Goal: Check status: Check status

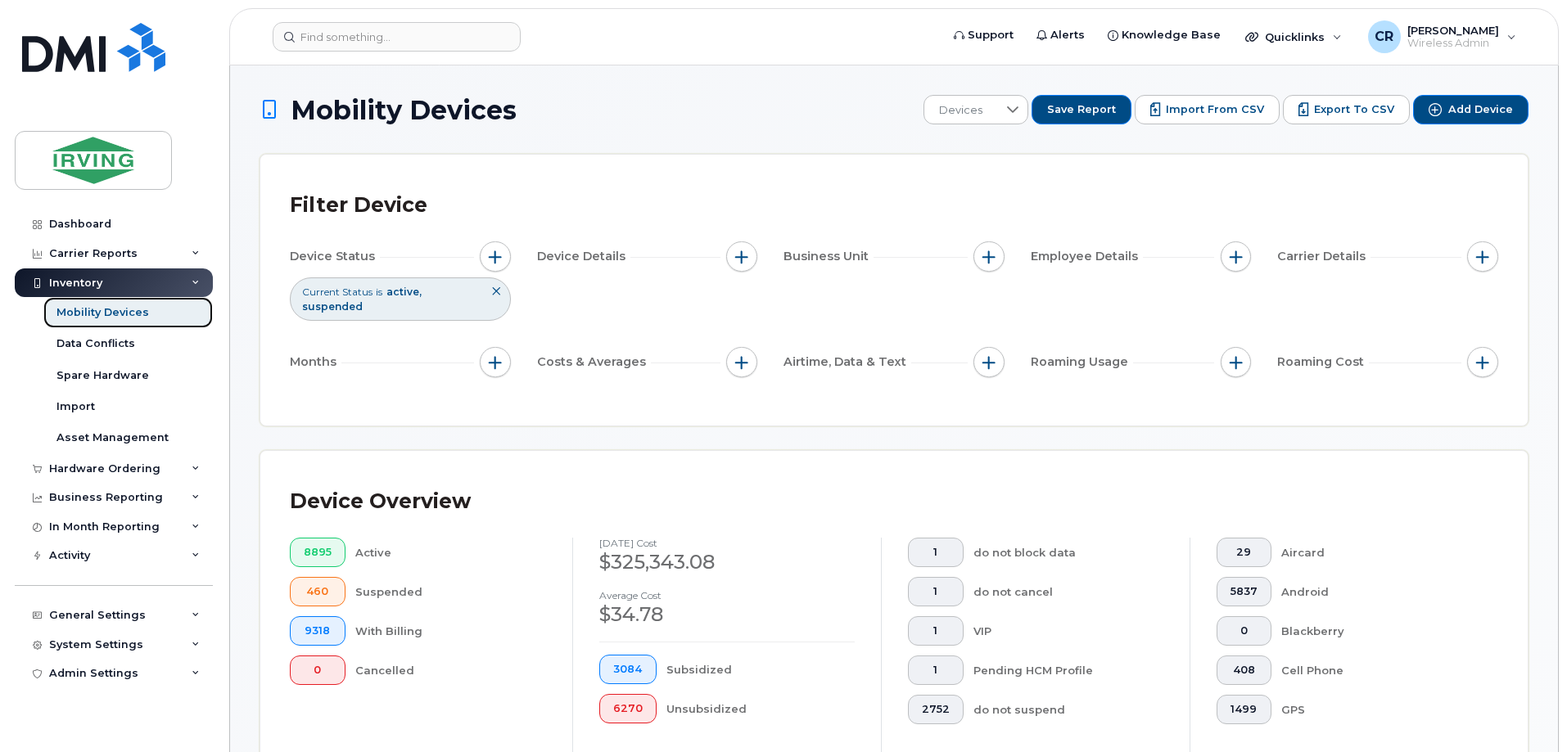
scroll to position [328, 0]
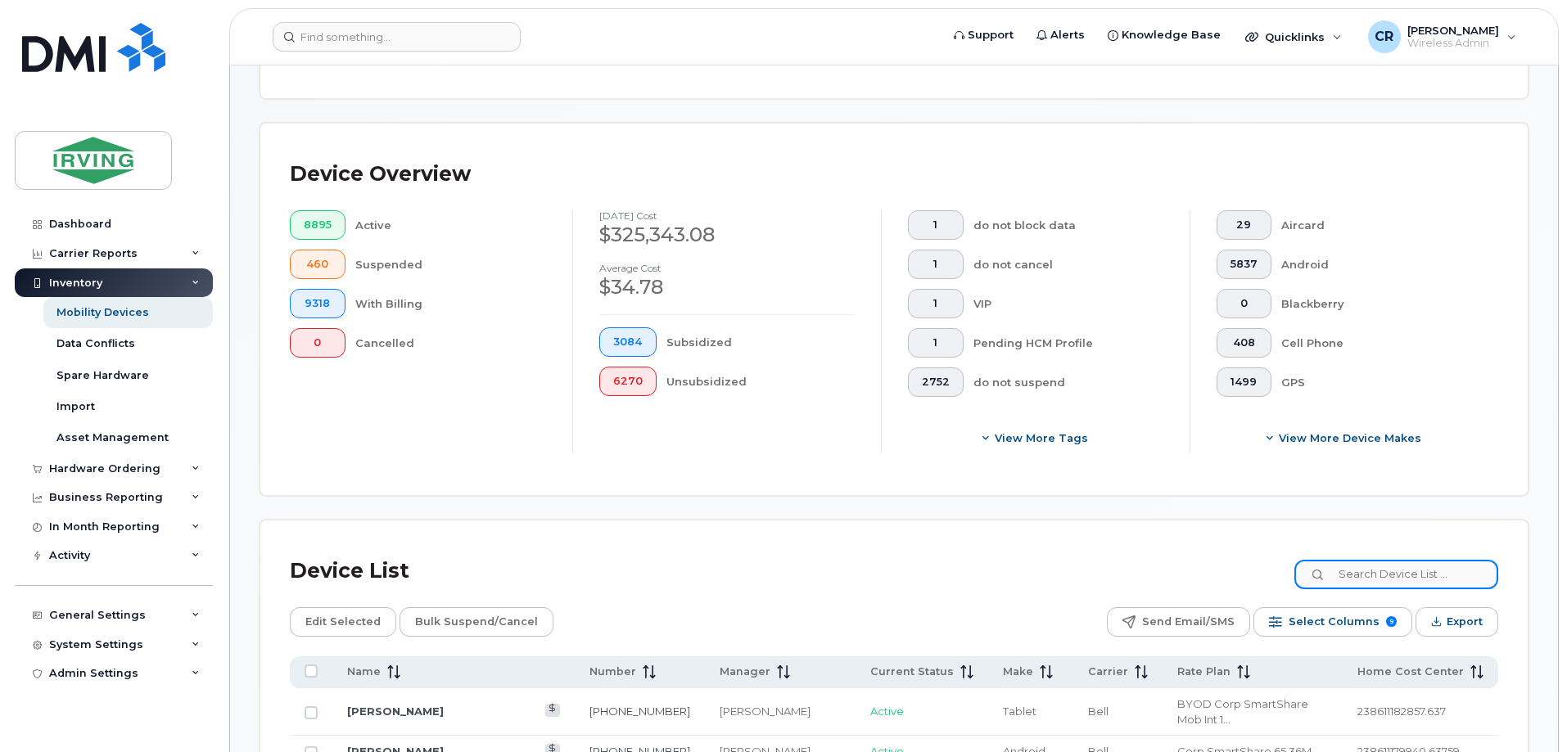
click at [1380, 560] on input at bounding box center [1396, 574] width 204 height 29
type input "2"
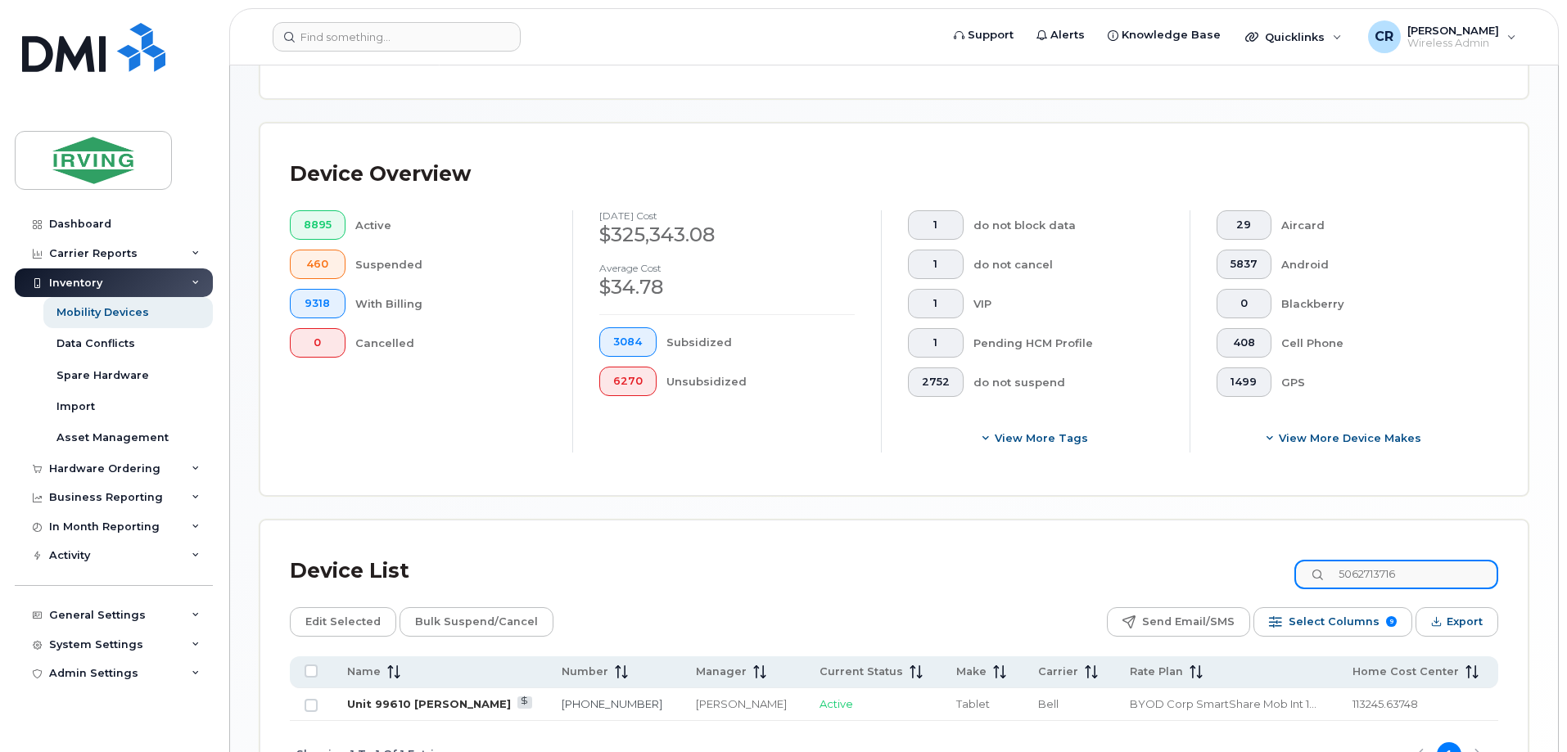
type input "5062713716"
click at [451, 698] on link "Unit 99610 [PERSON_NAME]" at bounding box center [429, 704] width 164 height 13
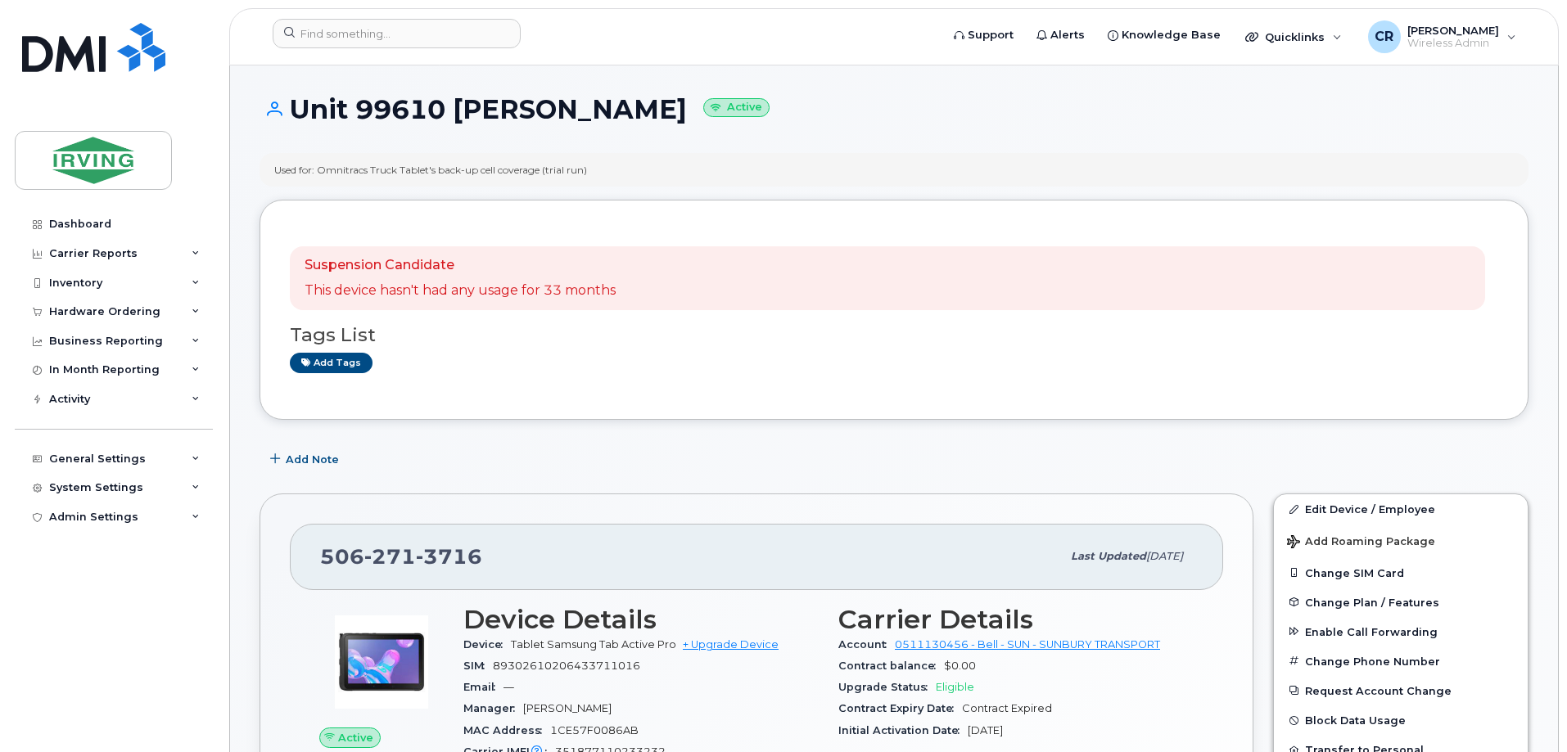
click at [1279, 306] on div "Suspension Candidate This device hasn't had any usage for 33 months" at bounding box center [887, 278] width 1195 height 64
